Goal: Task Accomplishment & Management: Use online tool/utility

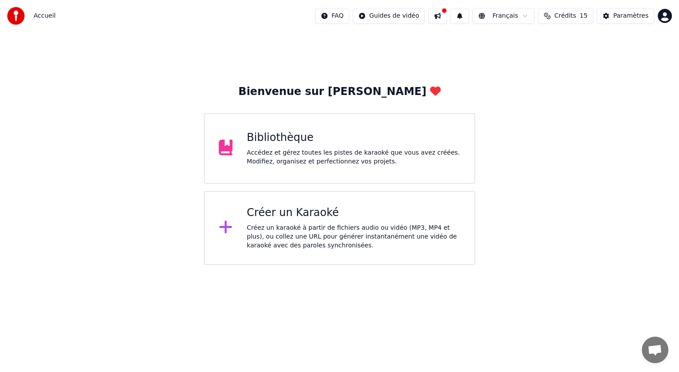
click at [226, 226] on icon at bounding box center [225, 227] width 13 height 13
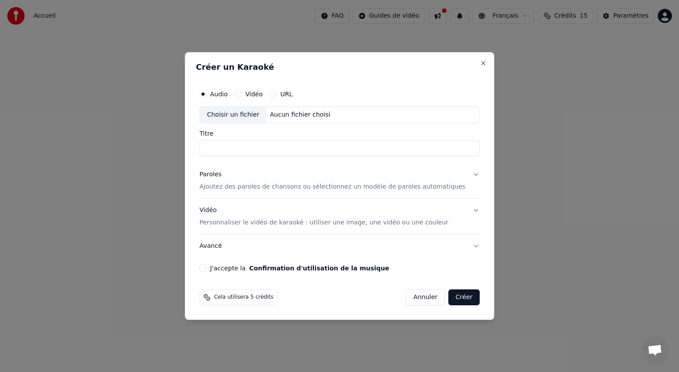
click at [262, 115] on div "Choisir un fichier" at bounding box center [233, 115] width 66 height 16
type input "**********"
click at [462, 174] on button "Paroles Ajoutez des paroles de chansons ou sélectionnez un modèle de paroles au…" at bounding box center [339, 180] width 280 height 35
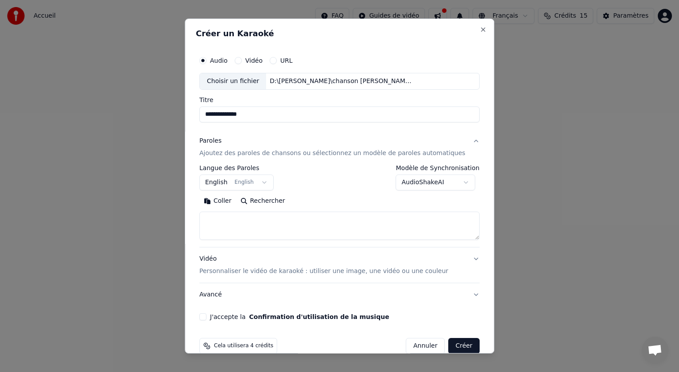
click at [270, 180] on button "English English" at bounding box center [236, 183] width 74 height 16
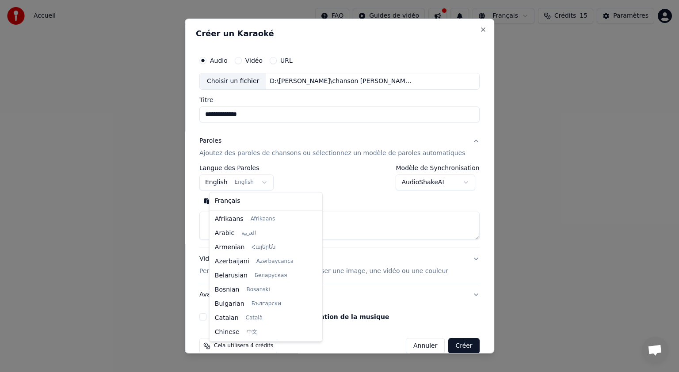
scroll to position [71, 0]
select select "**"
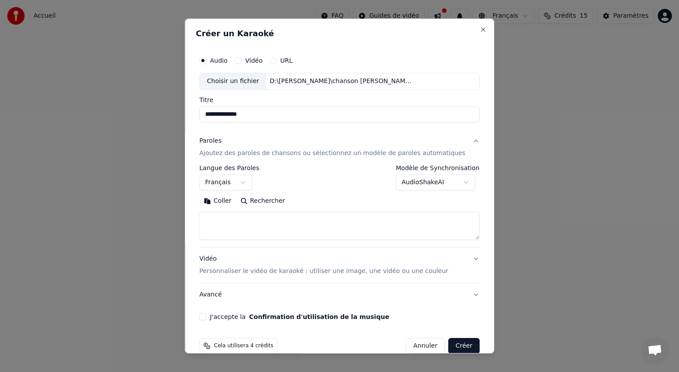
click at [238, 222] on textarea at bounding box center [339, 226] width 280 height 28
click at [230, 200] on button "Coller" at bounding box center [217, 201] width 37 height 14
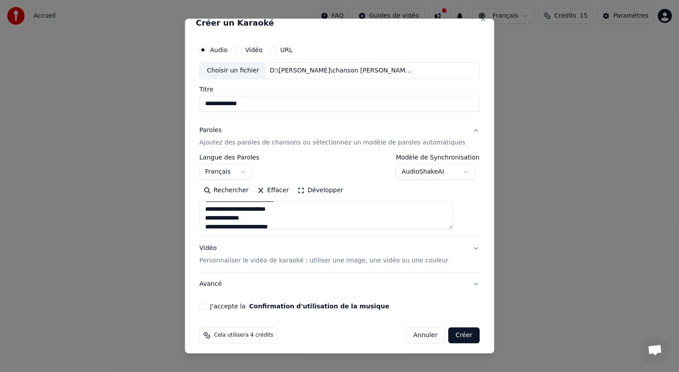
scroll to position [14, 0]
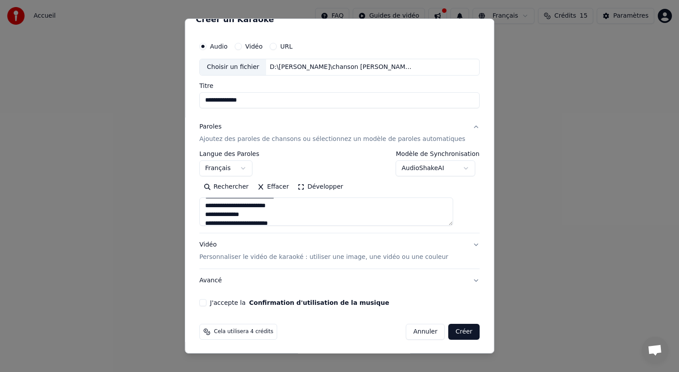
click at [367, 257] on p "Personnaliser le vidéo de karaoké : utiliser une image, une vidéo ou une couleur" at bounding box center [323, 257] width 249 height 9
type textarea "**********"
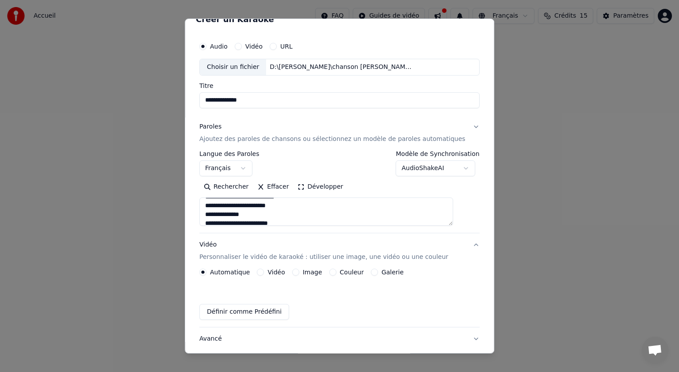
scroll to position [0, 0]
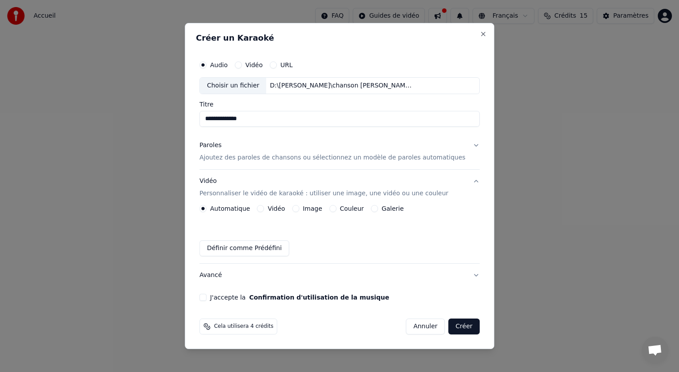
click at [299, 209] on button "Image" at bounding box center [295, 208] width 7 height 7
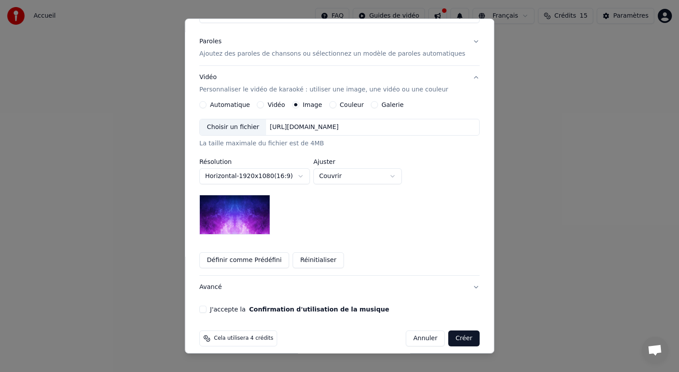
scroll to position [106, 0]
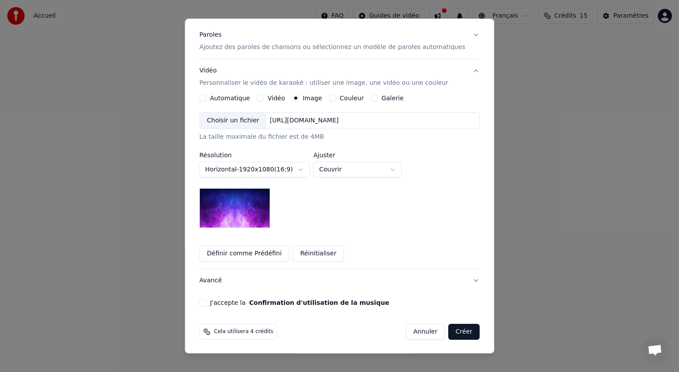
click at [310, 172] on button "Horizontal - 1920 x 1080 ( 16 : 9 )" at bounding box center [254, 170] width 111 height 16
click at [395, 212] on body "**********" at bounding box center [339, 132] width 679 height 265
click at [336, 99] on button "Couleur" at bounding box center [333, 98] width 7 height 7
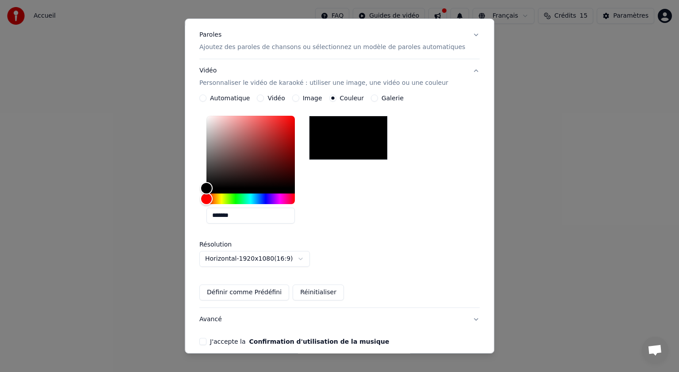
click at [380, 97] on div "Galerie" at bounding box center [387, 98] width 33 height 7
click at [376, 98] on button "Galerie" at bounding box center [374, 98] width 7 height 7
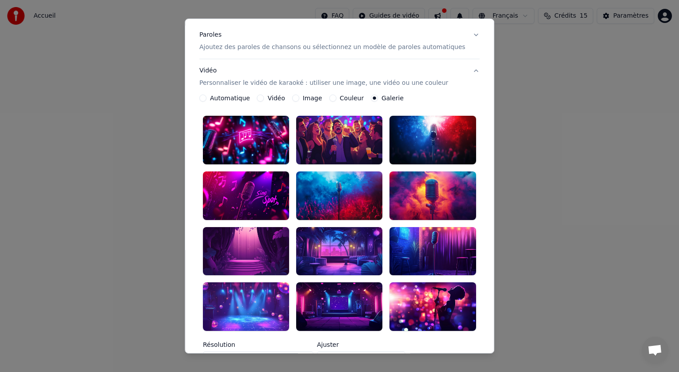
click at [345, 290] on div at bounding box center [339, 307] width 86 height 49
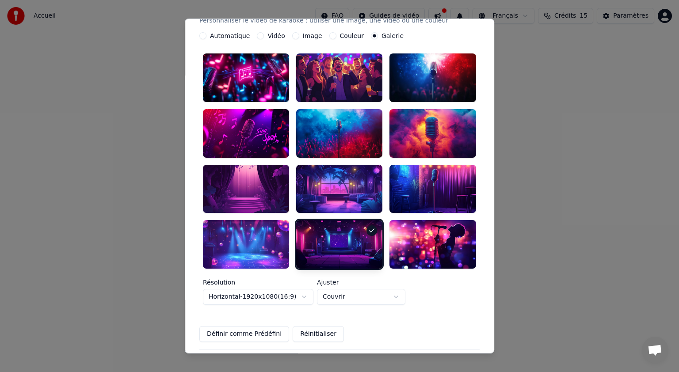
scroll to position [230, 0]
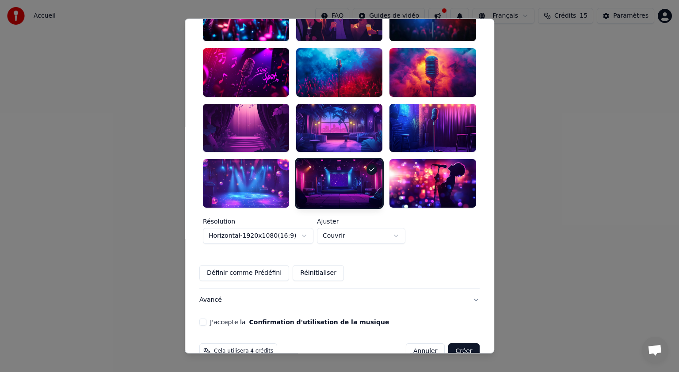
click at [207, 319] on button "J'accepte la Confirmation d'utilisation de la musique" at bounding box center [202, 322] width 7 height 7
click at [449, 344] on button "Créer" at bounding box center [464, 352] width 31 height 16
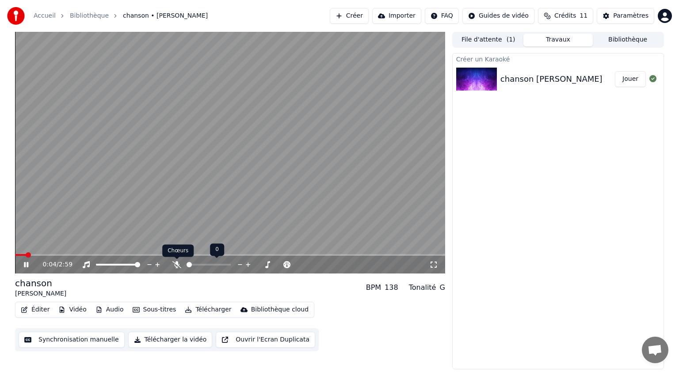
click at [178, 264] on icon at bounding box center [176, 264] width 9 height 7
click at [17, 257] on span at bounding box center [19, 255] width 5 height 5
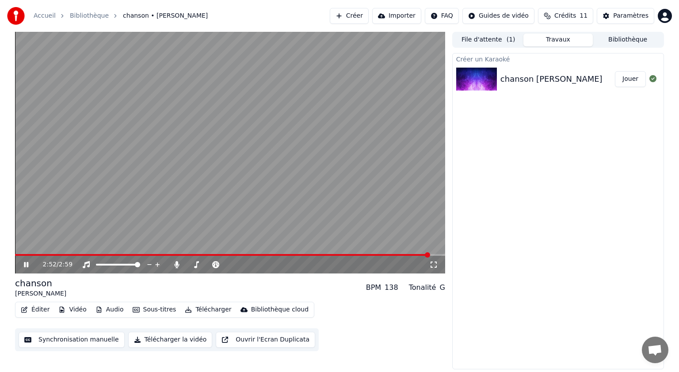
click at [26, 266] on icon at bounding box center [32, 264] width 21 height 7
click at [115, 310] on button "Audio" at bounding box center [109, 310] width 35 height 12
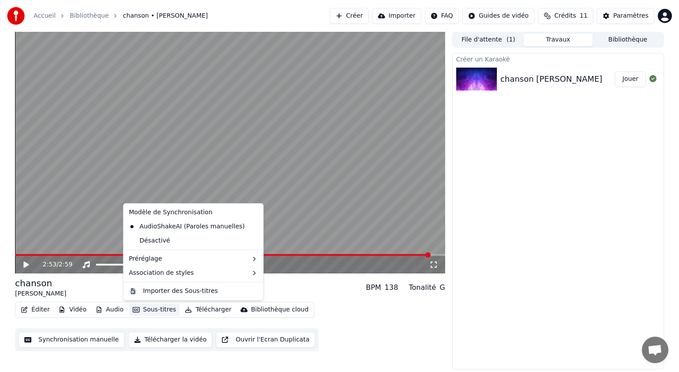
click at [518, 181] on div "Créer un Karaoké chanson [PERSON_NAME]" at bounding box center [558, 211] width 212 height 317
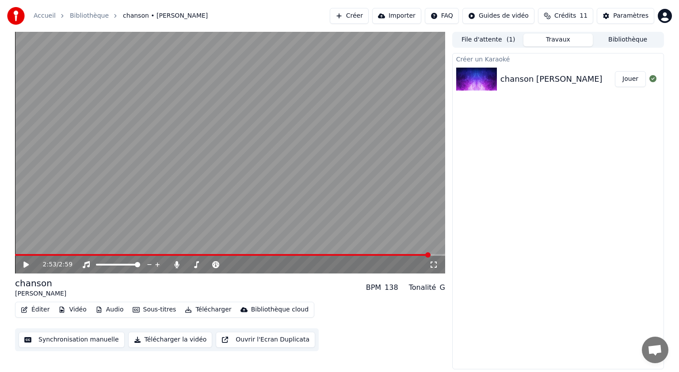
click at [138, 306] on button "Sous-titres" at bounding box center [154, 310] width 51 height 12
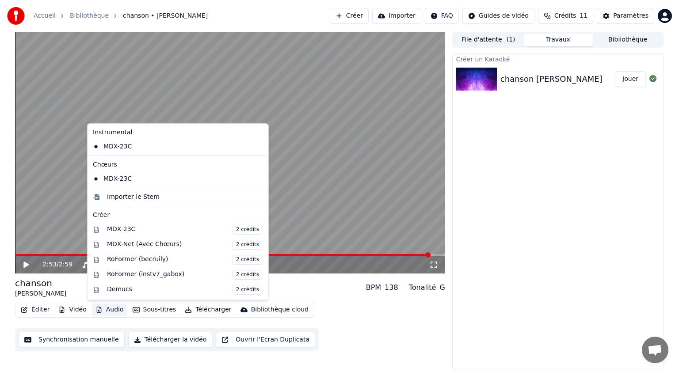
click at [111, 308] on button "Audio" at bounding box center [109, 310] width 35 height 12
click at [96, 311] on icon "button" at bounding box center [98, 310] width 5 height 6
click at [556, 221] on div "Créer un Karaoké chanson [PERSON_NAME]" at bounding box center [558, 211] width 212 height 317
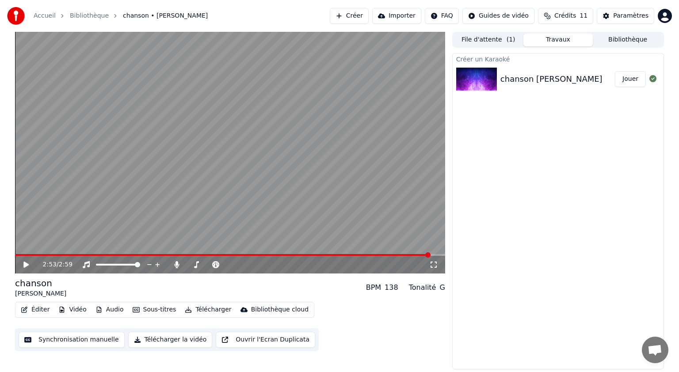
click at [87, 339] on button "Synchronisation manuelle" at bounding box center [72, 340] width 106 height 16
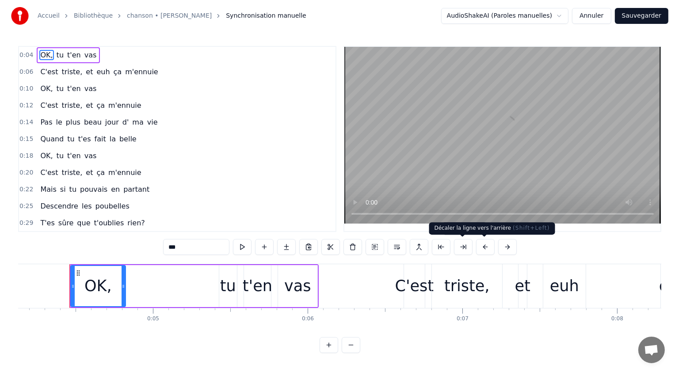
scroll to position [0, 646]
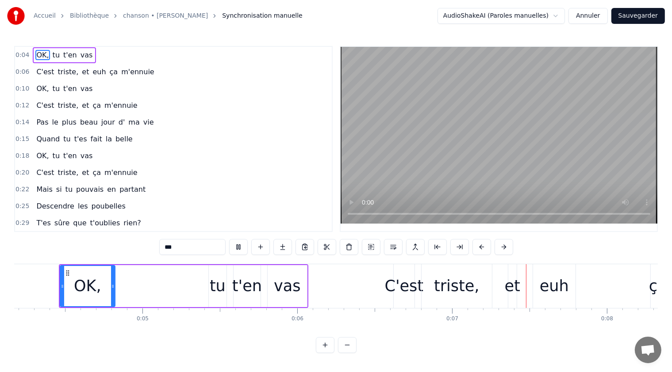
click at [651, 16] on button "Sauvegarder" at bounding box center [638, 16] width 54 height 16
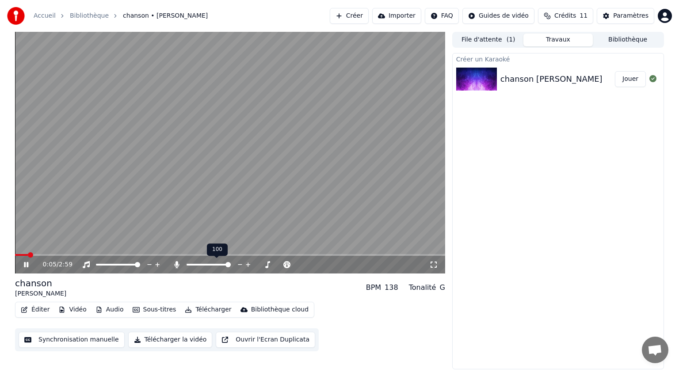
click at [207, 264] on span at bounding box center [209, 265] width 44 height 2
click at [219, 264] on span at bounding box center [217, 265] width 22 height 2
click at [227, 264] on span at bounding box center [228, 264] width 5 height 5
click at [199, 267] on span at bounding box center [199, 264] width 5 height 5
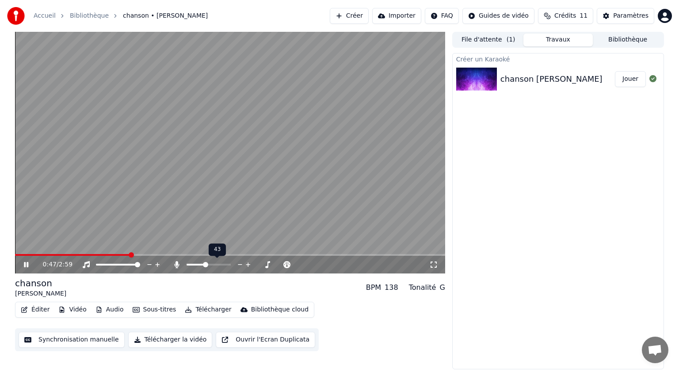
click at [205, 265] on span at bounding box center [209, 265] width 44 height 2
click at [246, 264] on span at bounding box center [228, 265] width 44 height 2
click at [223, 264] on span at bounding box center [215, 265] width 19 height 2
click at [227, 264] on span at bounding box center [228, 265] width 44 height 2
click at [221, 264] on span at bounding box center [209, 265] width 44 height 2
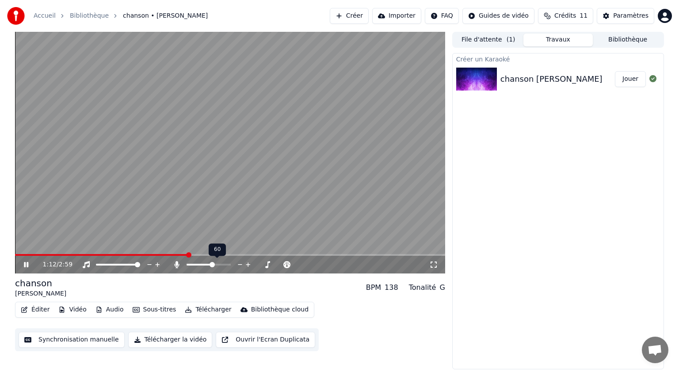
click at [213, 265] on span at bounding box center [200, 265] width 27 height 2
click at [204, 264] on span at bounding box center [196, 265] width 18 height 2
click at [221, 265] on span at bounding box center [209, 265] width 44 height 2
click at [209, 265] on span at bounding box center [198, 265] width 23 height 2
click at [113, 263] on div at bounding box center [126, 265] width 71 height 9
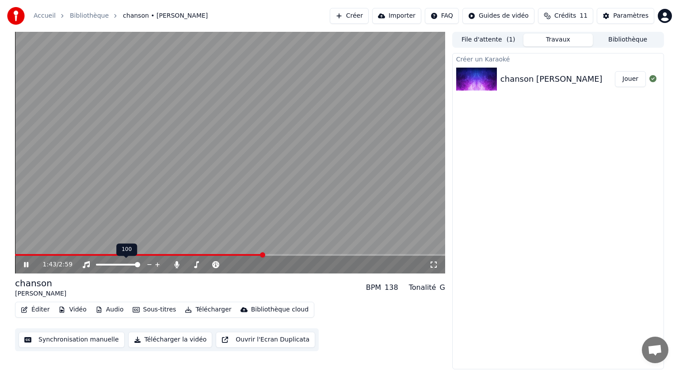
click at [117, 265] on span at bounding box center [118, 265] width 44 height 2
click at [142, 266] on div at bounding box center [126, 265] width 71 height 9
click at [137, 264] on span at bounding box center [118, 265] width 44 height 2
click at [140, 265] on span at bounding box center [137, 264] width 5 height 5
click at [203, 265] on span at bounding box center [195, 265] width 17 height 2
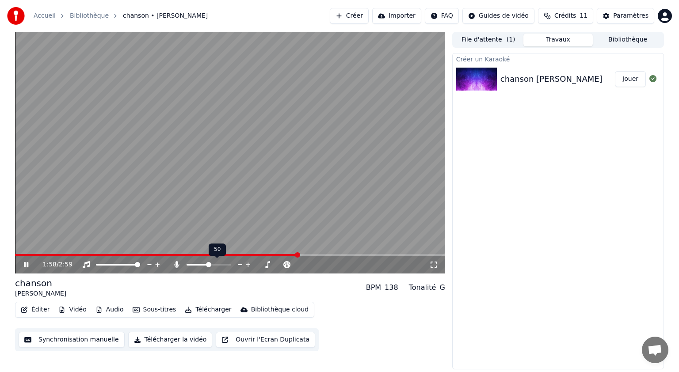
click at [208, 265] on span at bounding box center [209, 265] width 44 height 2
click at [493, 176] on div "Créer un Karaoké chanson [PERSON_NAME]" at bounding box center [558, 211] width 212 height 317
click at [213, 264] on span at bounding box center [209, 265] width 44 height 2
click at [223, 264] on span at bounding box center [217, 265] width 22 height 2
click at [228, 264] on span at bounding box center [228, 265] width 44 height 2
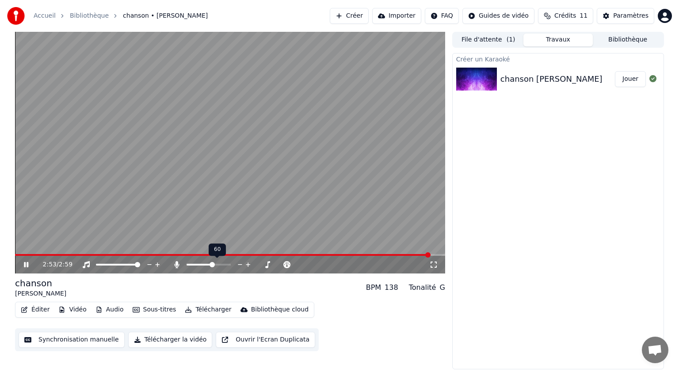
click at [210, 264] on span at bounding box center [212, 264] width 5 height 5
click at [208, 264] on span at bounding box center [200, 265] width 27 height 2
click at [30, 309] on button "Éditer" at bounding box center [35, 310] width 36 height 12
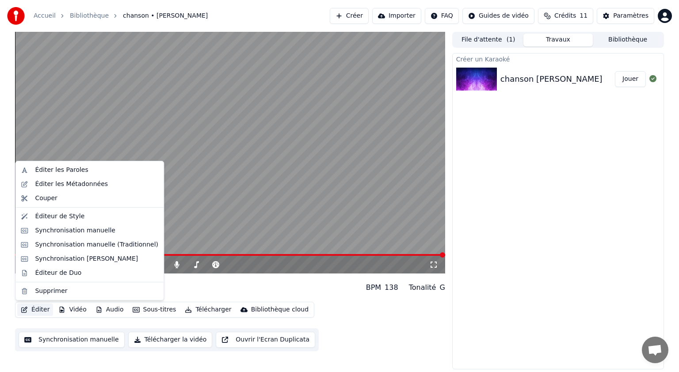
click at [646, 177] on div "Créer un Karaoké chanson [PERSON_NAME]" at bounding box center [558, 211] width 212 height 317
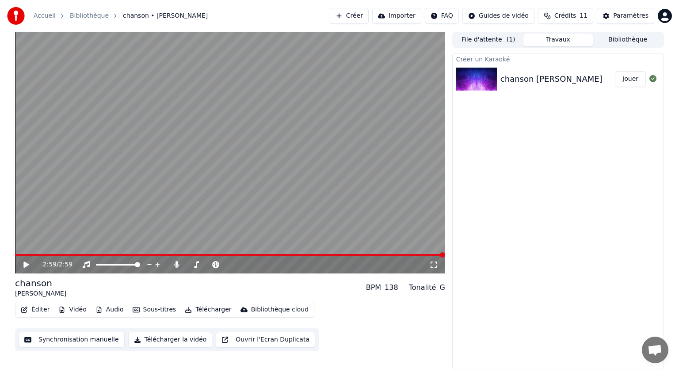
click at [198, 310] on button "Télécharger" at bounding box center [208, 310] width 54 height 12
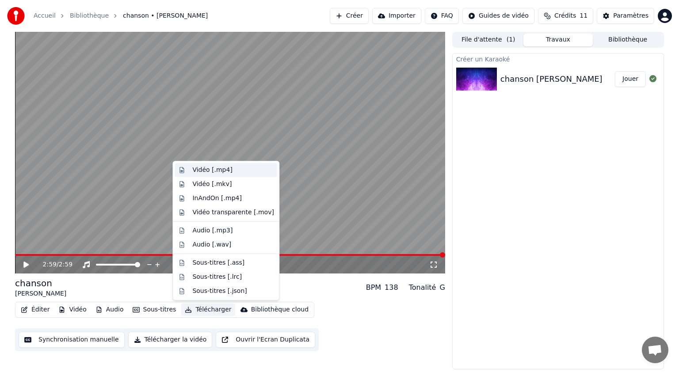
drag, startPoint x: 204, startPoint y: 169, endPoint x: 203, endPoint y: 163, distance: 5.8
click at [204, 164] on div "Vidéo [.mp4]" at bounding box center [226, 170] width 103 height 14
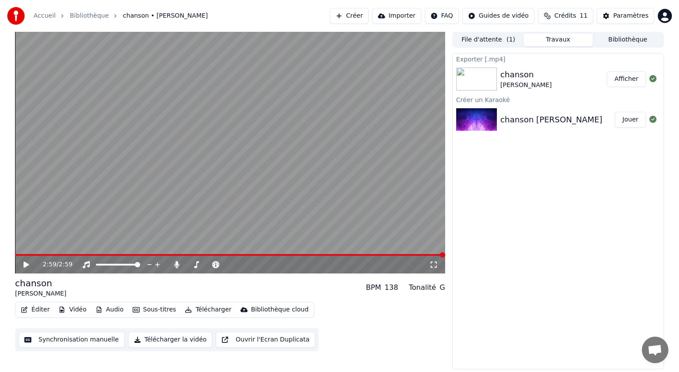
click at [634, 82] on button "Afficher" at bounding box center [626, 79] width 39 height 16
